Goal: Task Accomplishment & Management: Complete application form

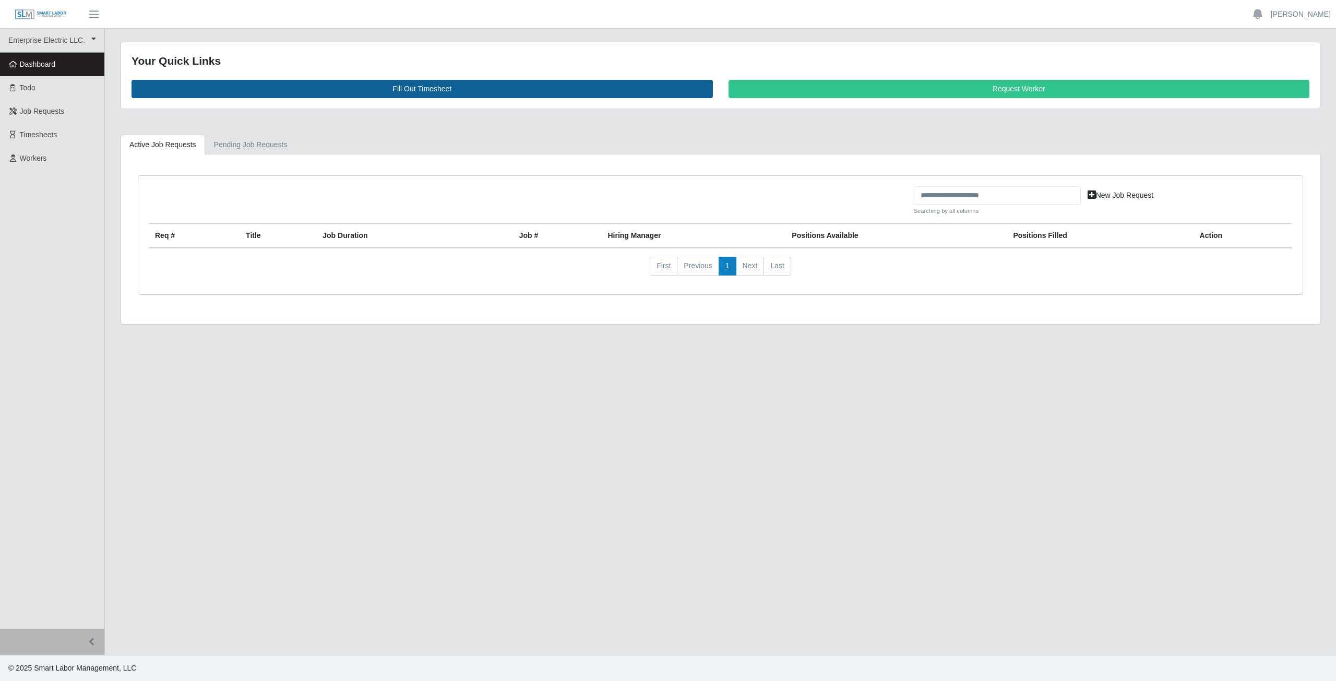
click at [422, 90] on link "Fill Out Timesheet" at bounding box center [422, 89] width 581 height 18
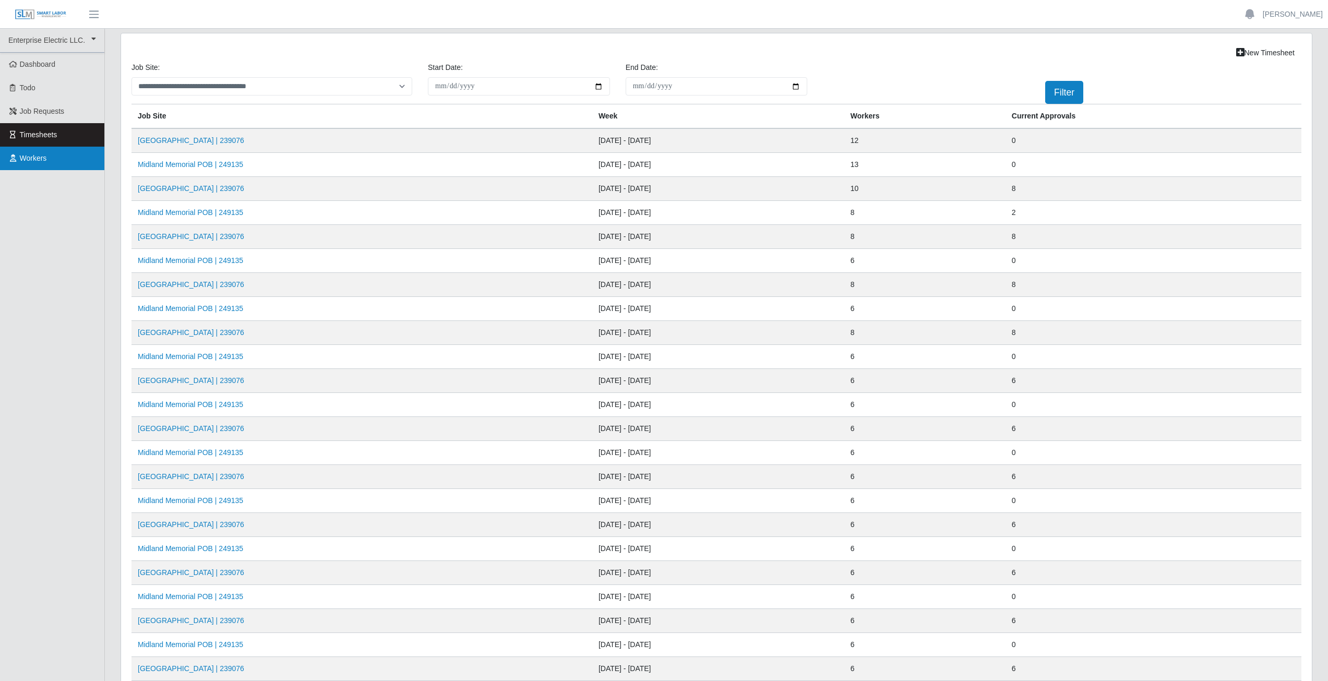
click at [34, 159] on span "Workers" at bounding box center [33, 158] width 27 height 8
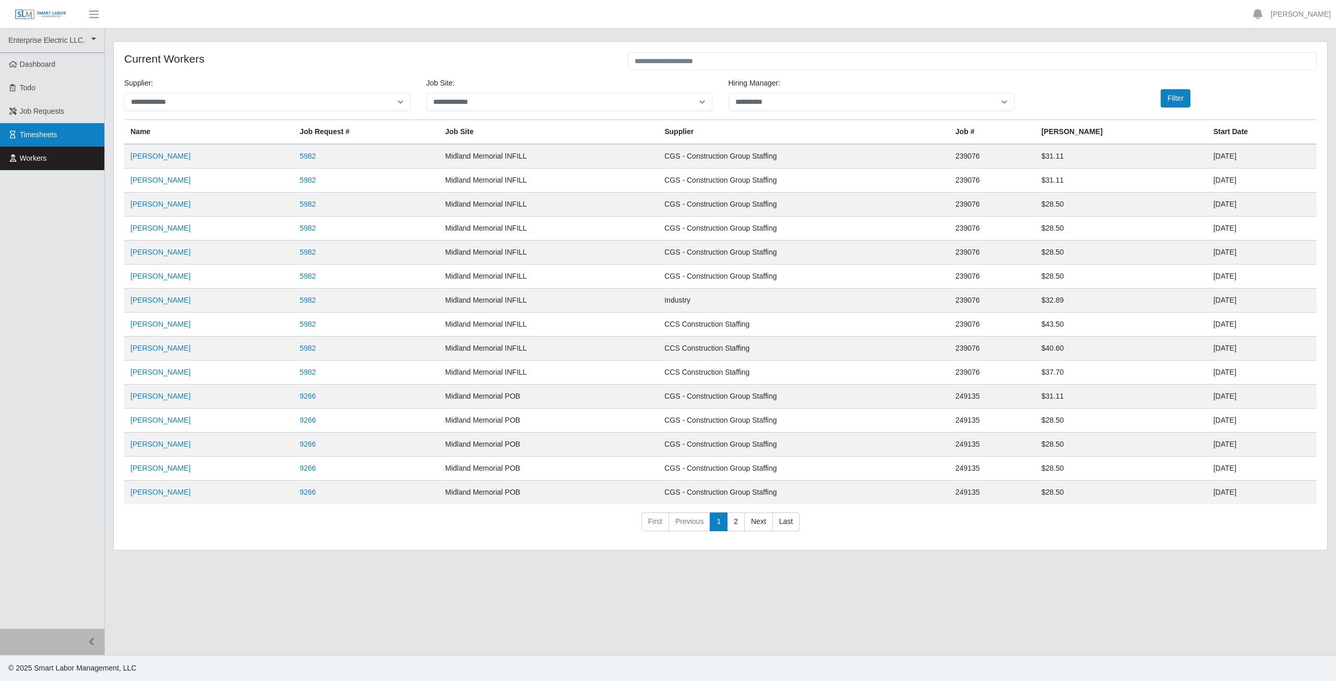
click at [32, 134] on span "Timesheets" at bounding box center [39, 134] width 38 height 8
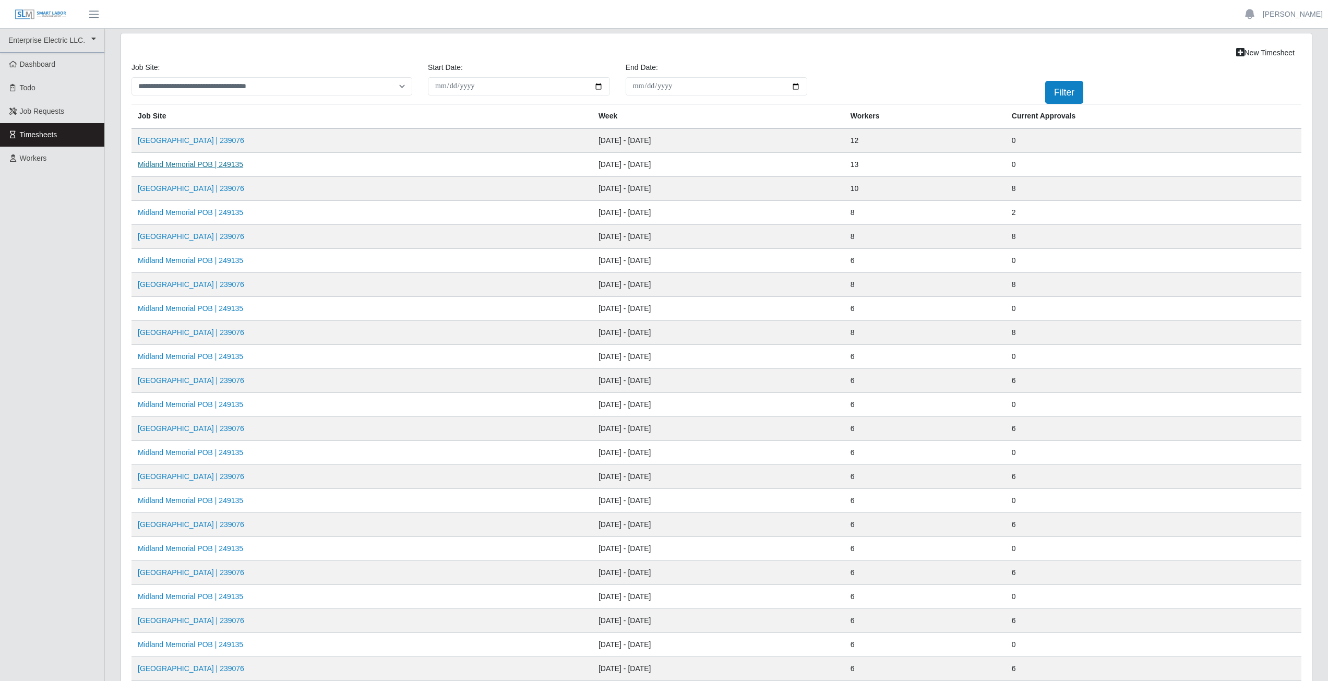
click at [195, 166] on link "Midland Memorial POB | 249135" at bounding box center [190, 164] width 105 height 8
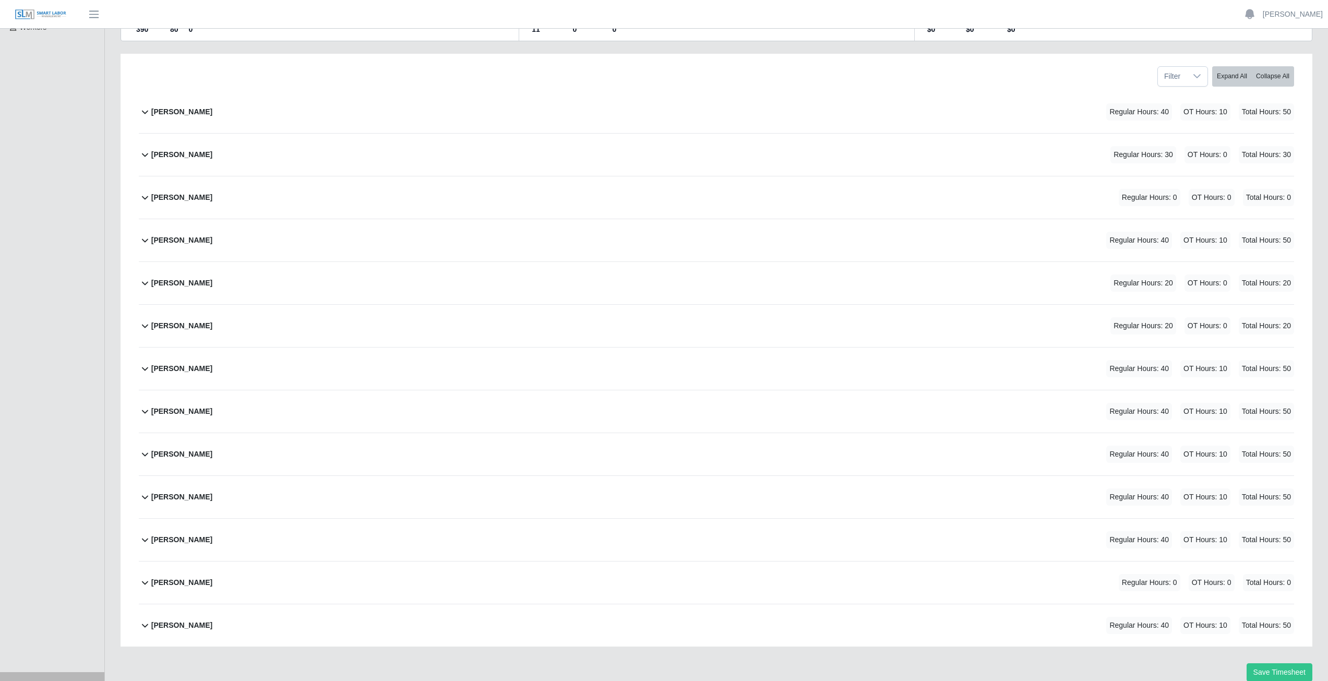
scroll to position [157, 0]
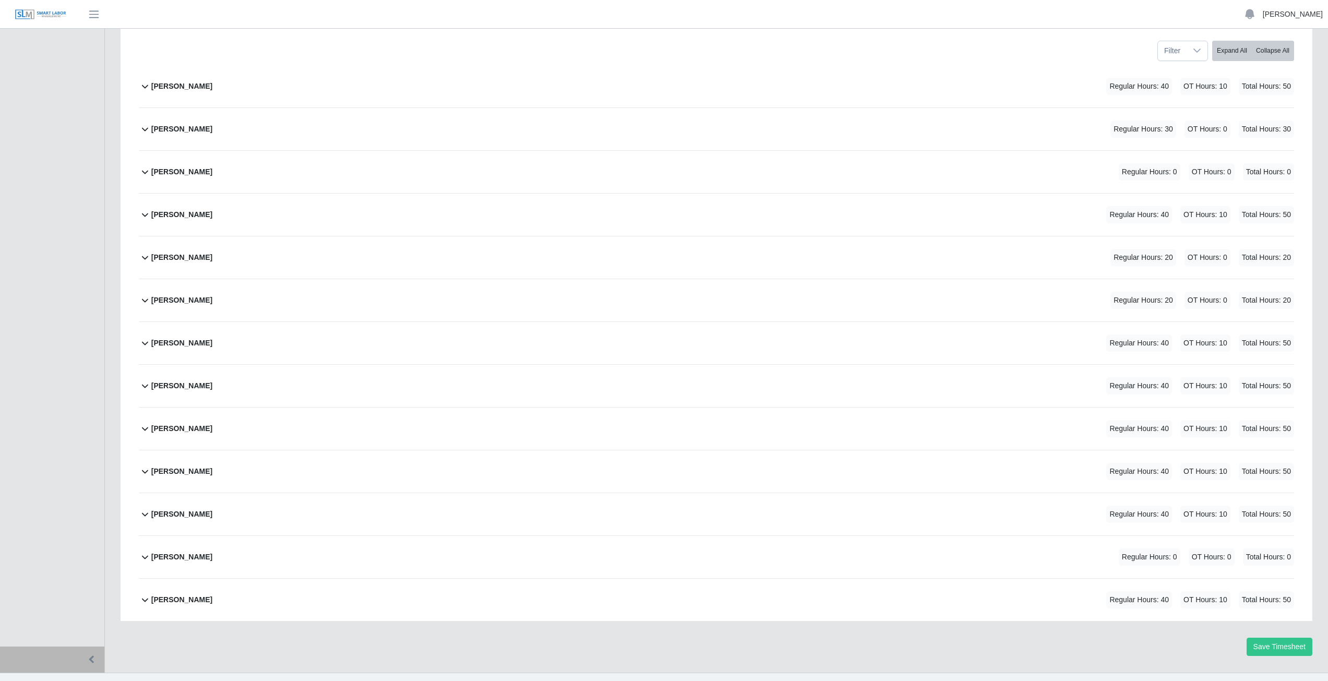
click at [1302, 14] on link "[PERSON_NAME]" at bounding box center [1293, 14] width 60 height 11
click at [1265, 72] on link "Logout" at bounding box center [1281, 73] width 94 height 22
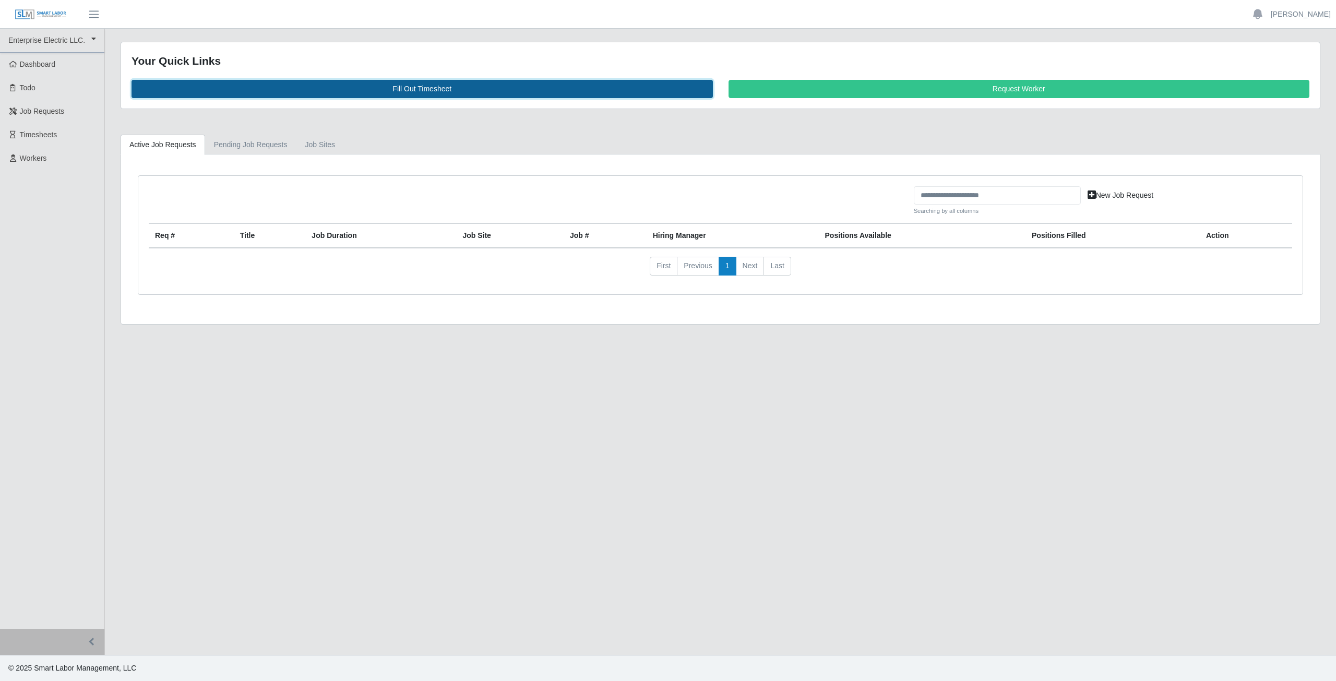
click at [434, 87] on link "Fill Out Timesheet" at bounding box center [422, 89] width 581 height 18
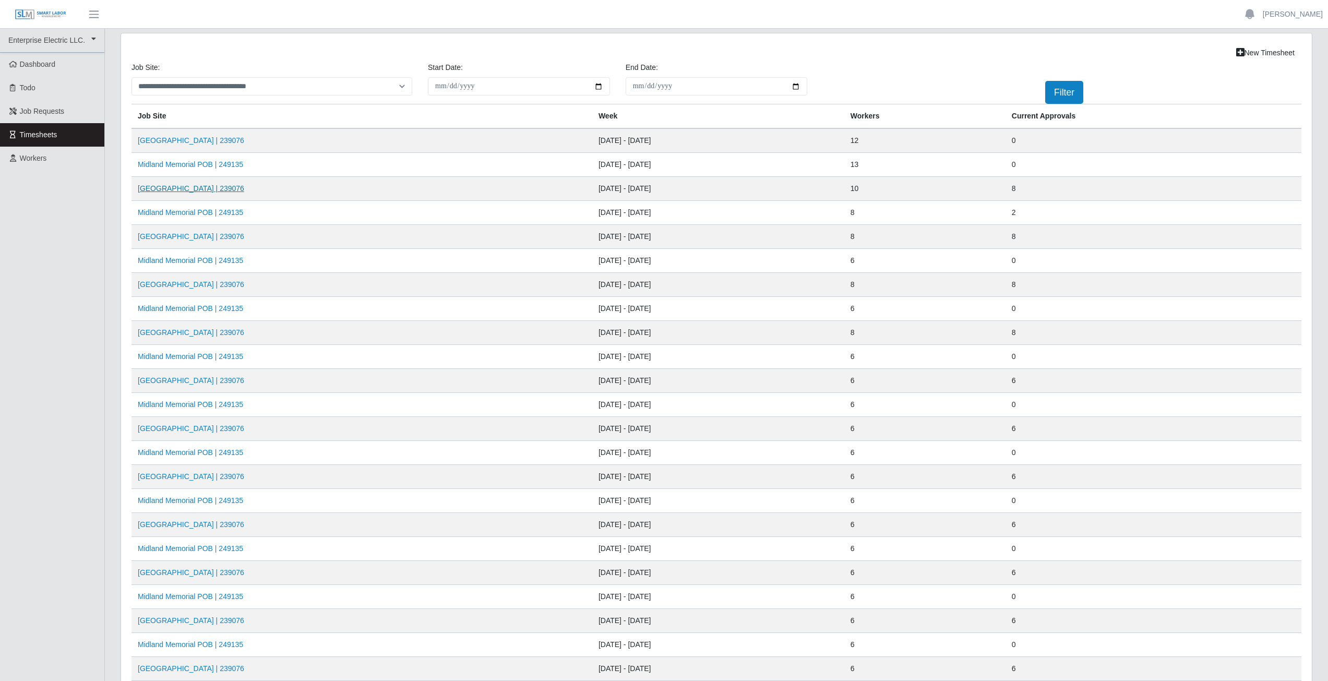
click at [206, 188] on link "[GEOGRAPHIC_DATA] | 239076" at bounding box center [191, 188] width 106 height 8
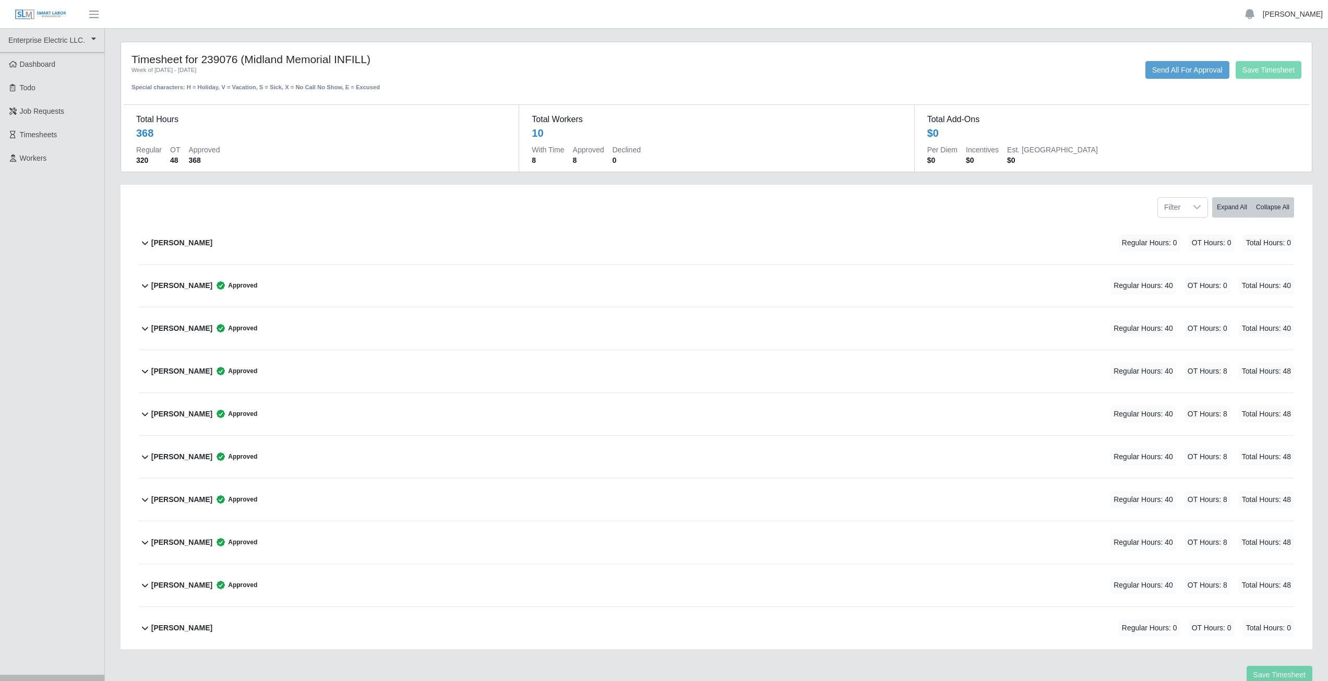
click at [1301, 12] on link "[PERSON_NAME]" at bounding box center [1293, 14] width 60 height 11
click at [1268, 74] on link "Logout" at bounding box center [1281, 73] width 94 height 22
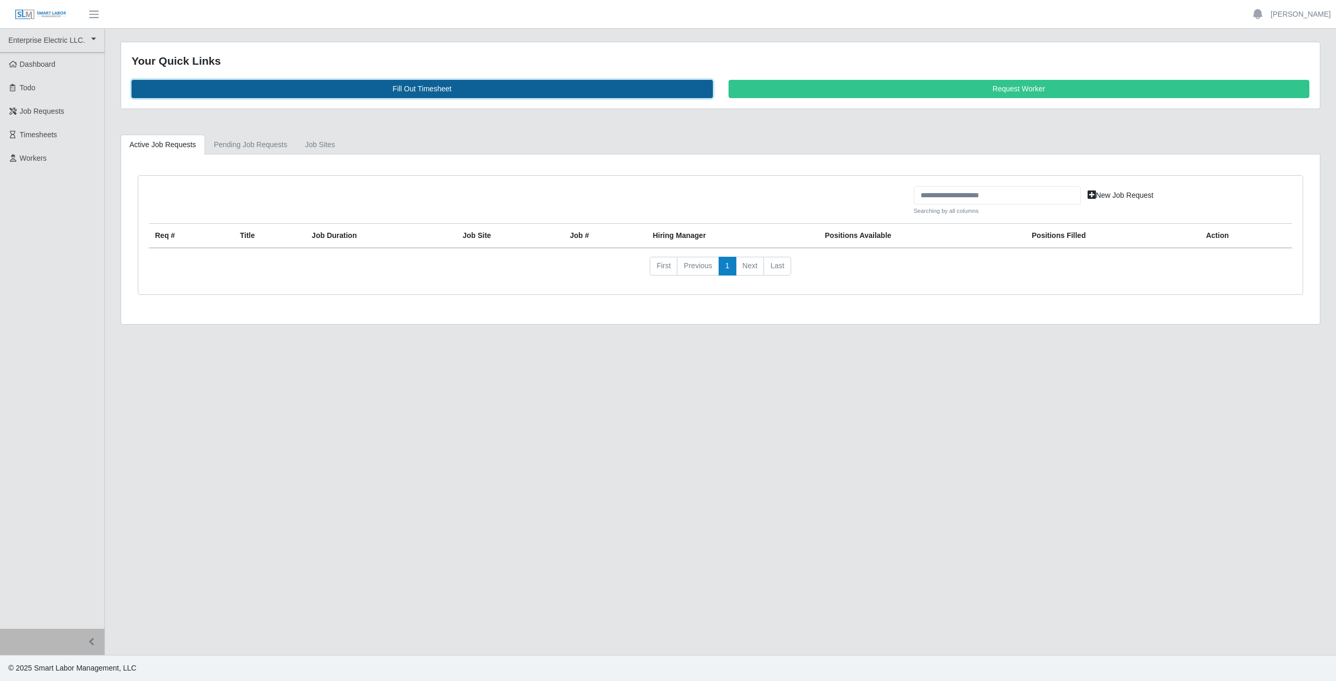
click at [410, 87] on link "Fill Out Timesheet" at bounding box center [422, 89] width 581 height 18
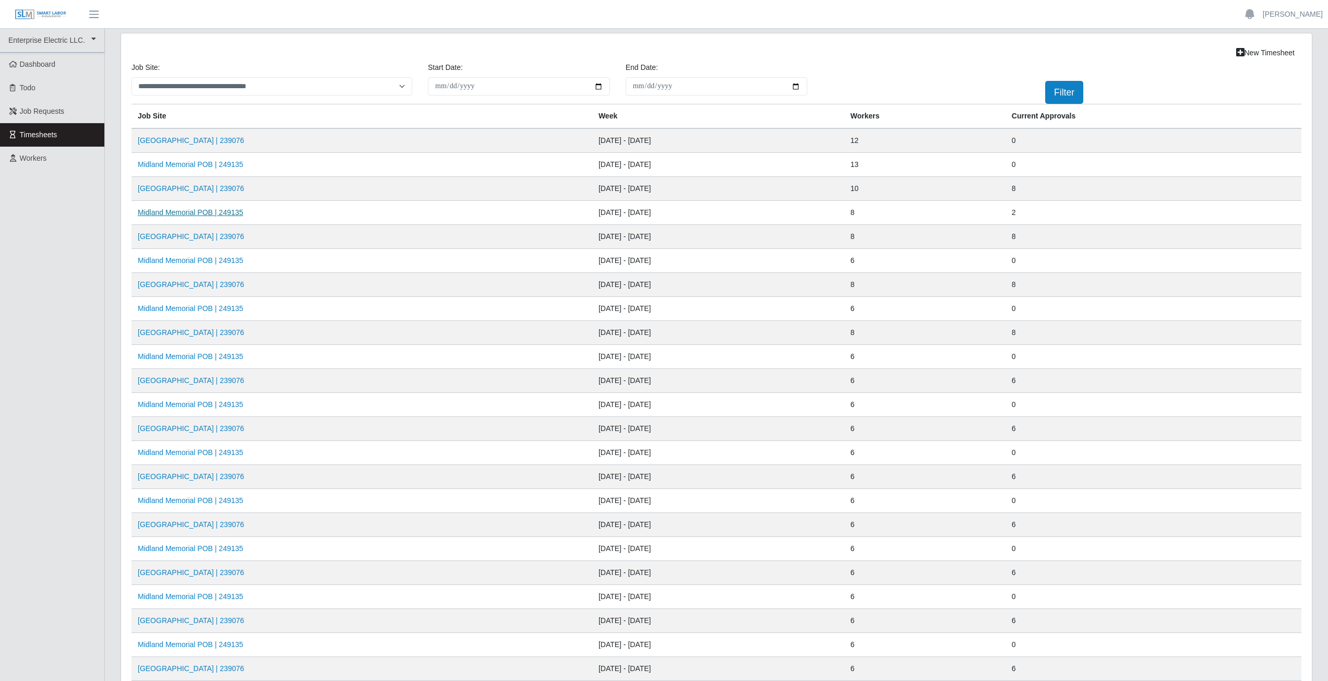
click at [200, 212] on link "Midland Memorial POB | 249135" at bounding box center [190, 212] width 105 height 8
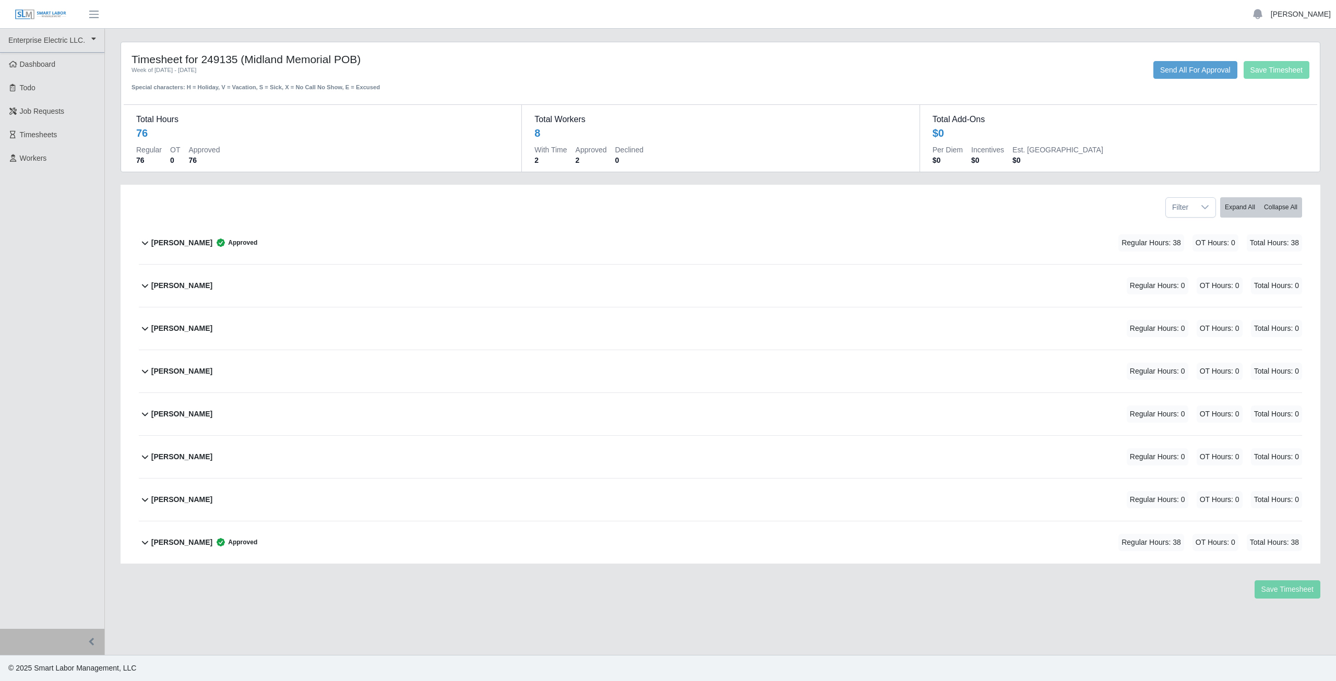
click at [1312, 14] on link "[PERSON_NAME]" at bounding box center [1301, 14] width 60 height 11
click at [1292, 77] on link "Logout" at bounding box center [1289, 73] width 94 height 22
